Goal: Connect with others: Connect with others

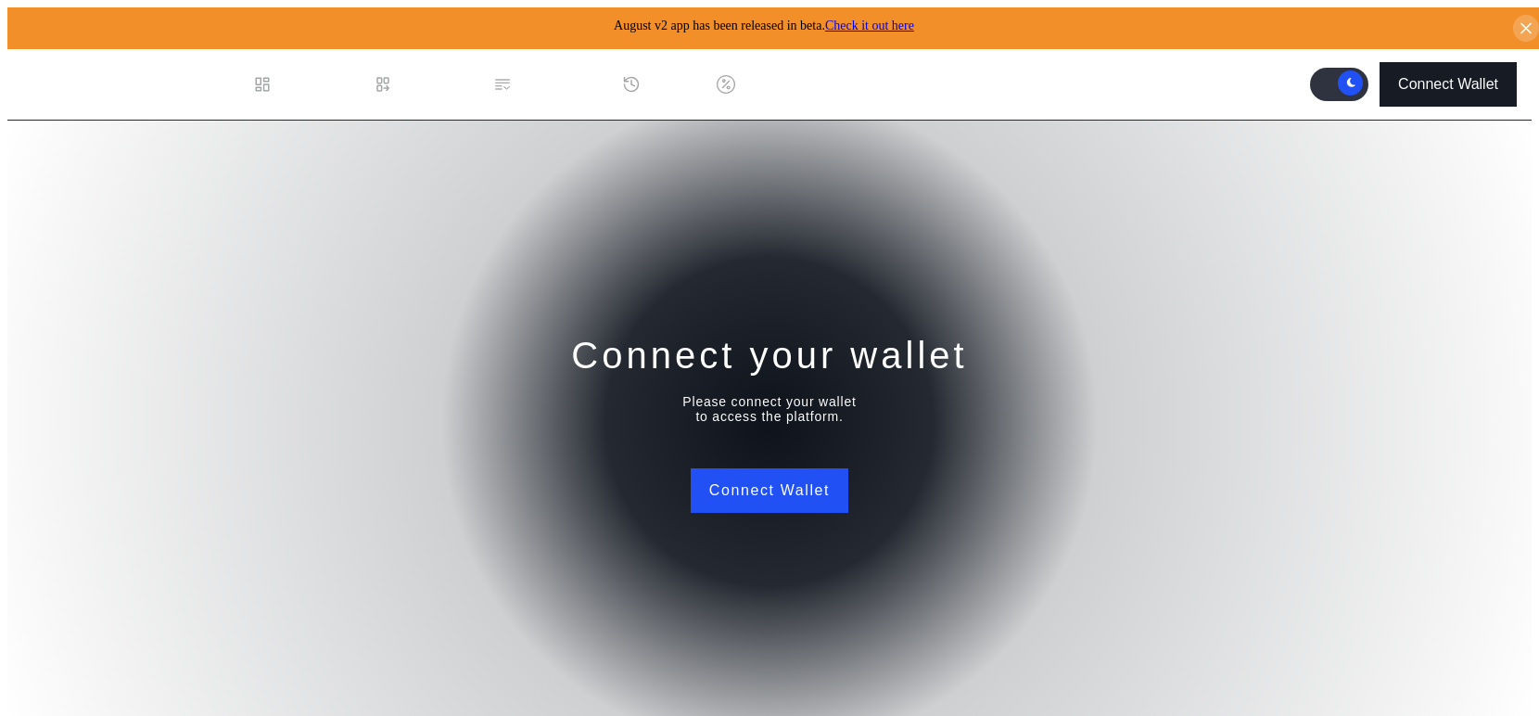
click at [1425, 78] on div "Connect Wallet" at bounding box center [1448, 84] width 100 height 17
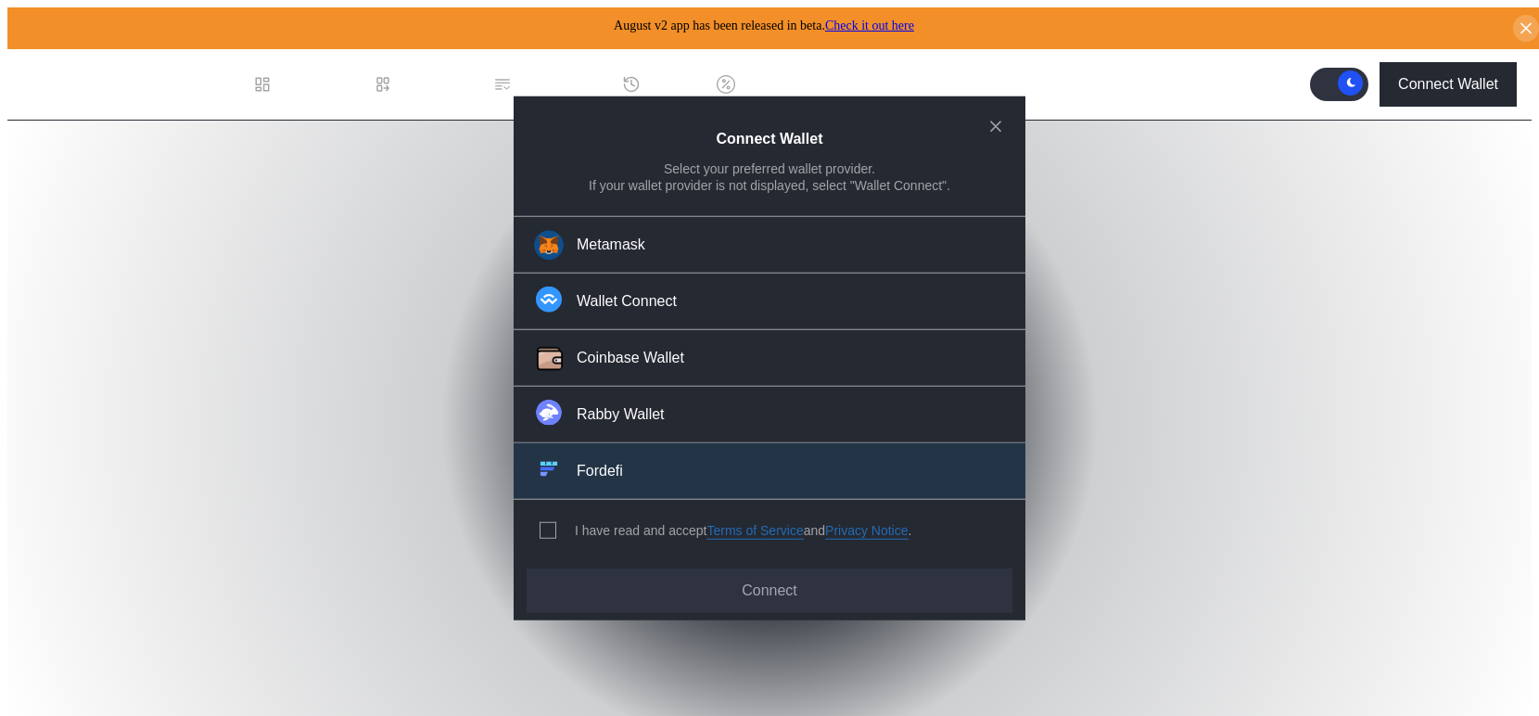
click at [600, 461] on div "Fordefi" at bounding box center [600, 470] width 46 height 19
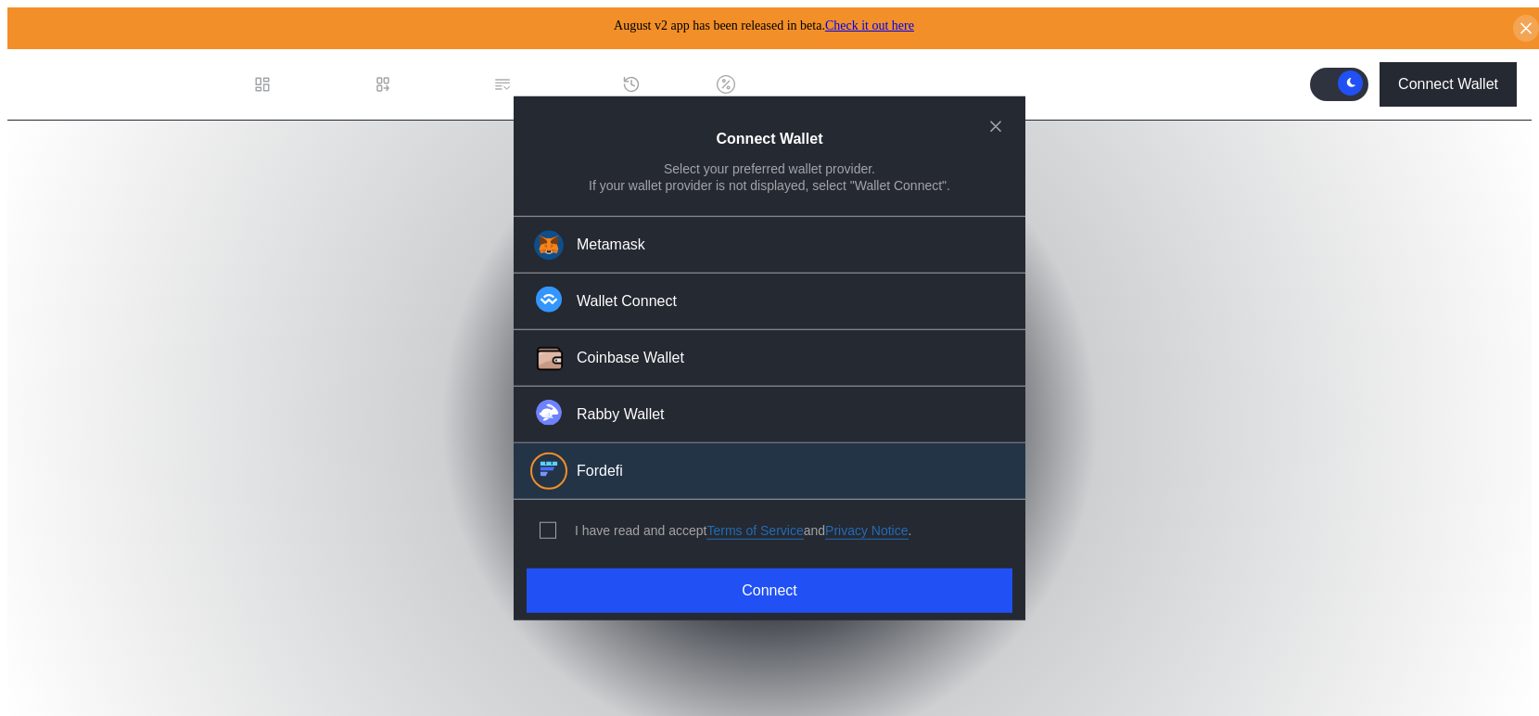
click at [581, 522] on div "I have read and accept Terms of Service and Privacy Notice ." at bounding box center [743, 531] width 337 height 18
click at [540, 523] on span "modal" at bounding box center [547, 530] width 15 height 15
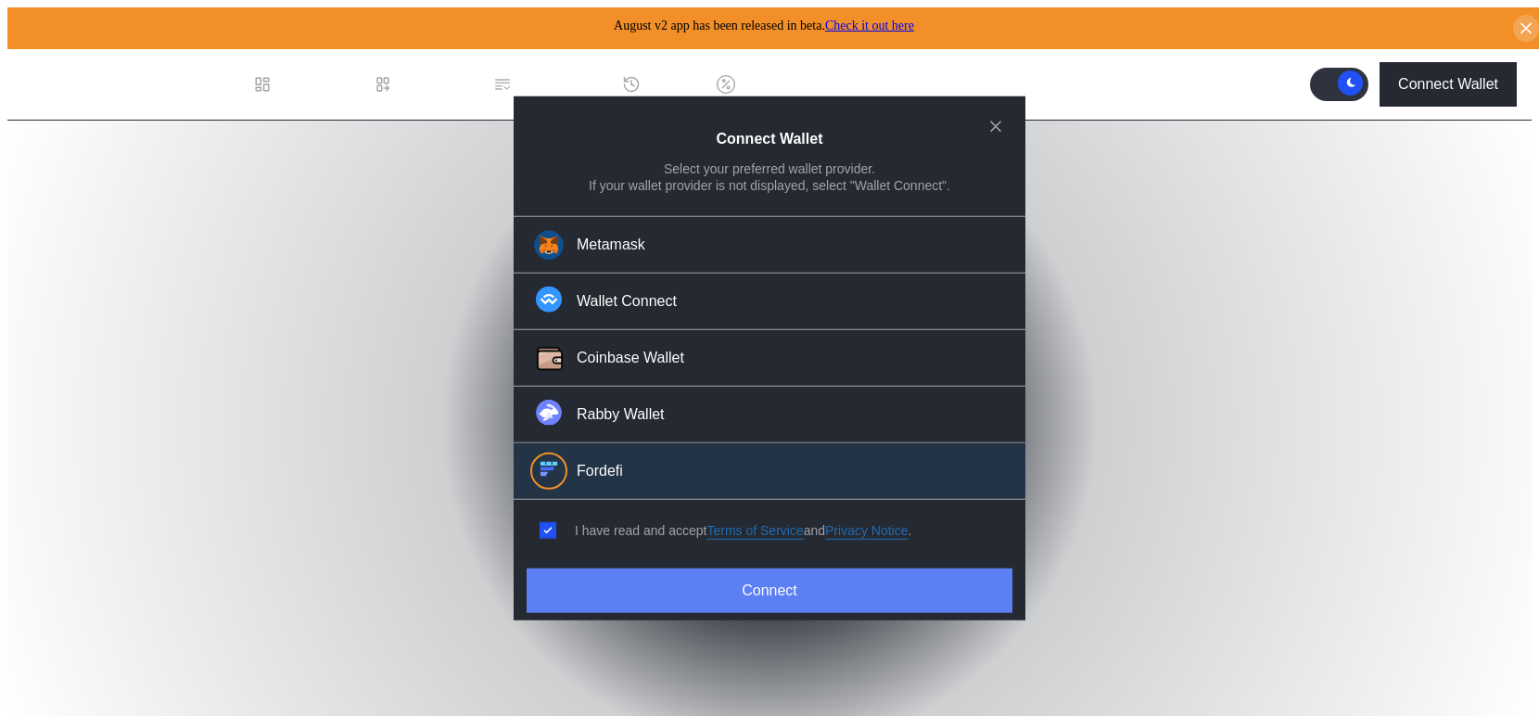
click at [727, 585] on button "Connect" at bounding box center [770, 589] width 486 height 44
